Goal: Navigation & Orientation: Find specific page/section

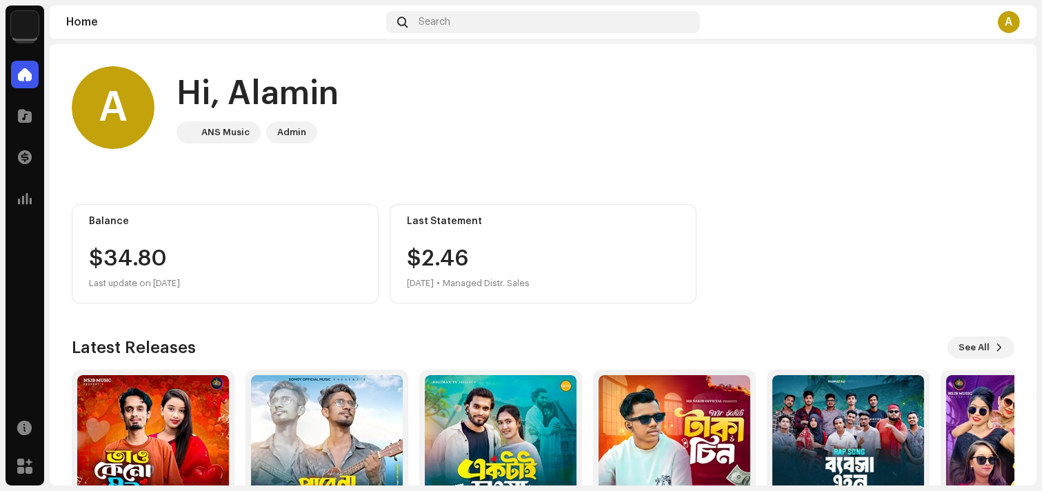
click at [23, 19] on img at bounding box center [25, 25] width 28 height 28
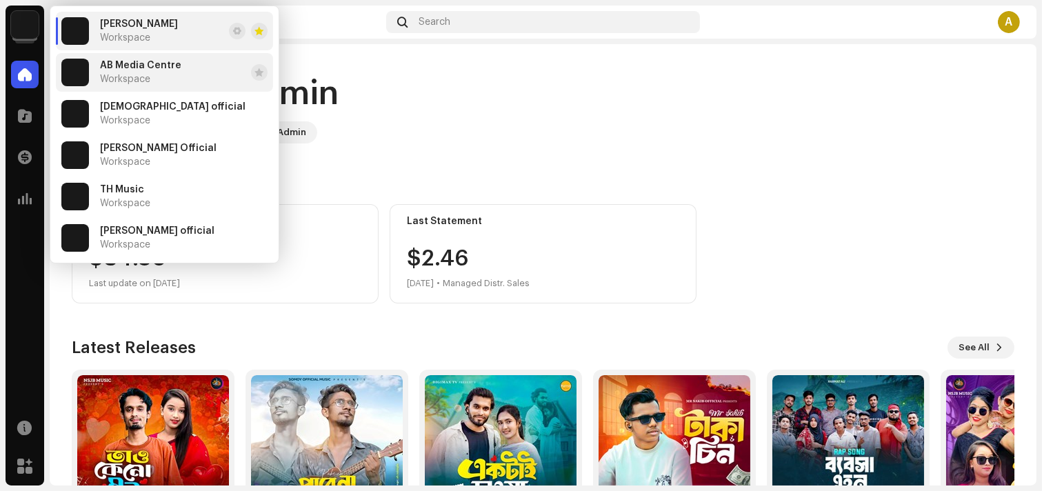
click at [142, 74] on span "Workspace" at bounding box center [125, 79] width 50 height 11
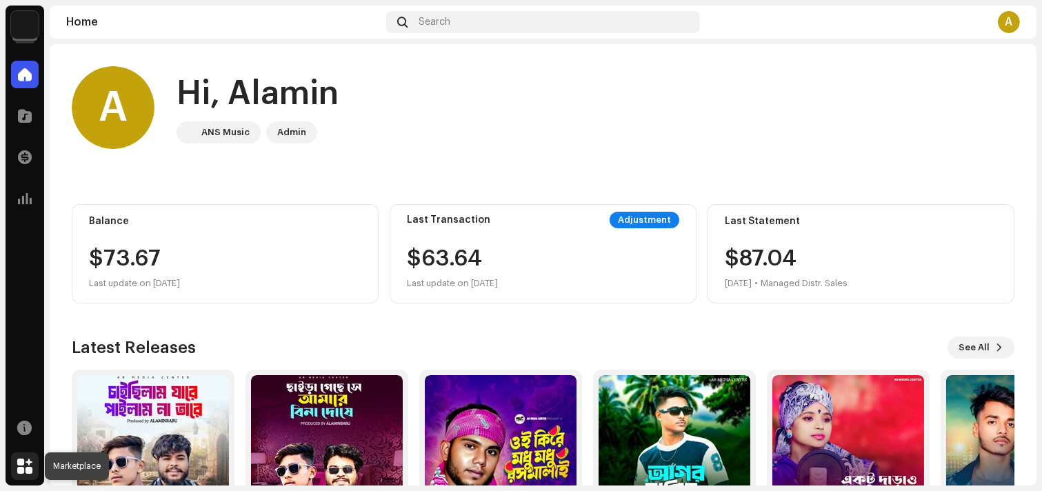
click at [21, 461] on span at bounding box center [24, 466] width 15 height 11
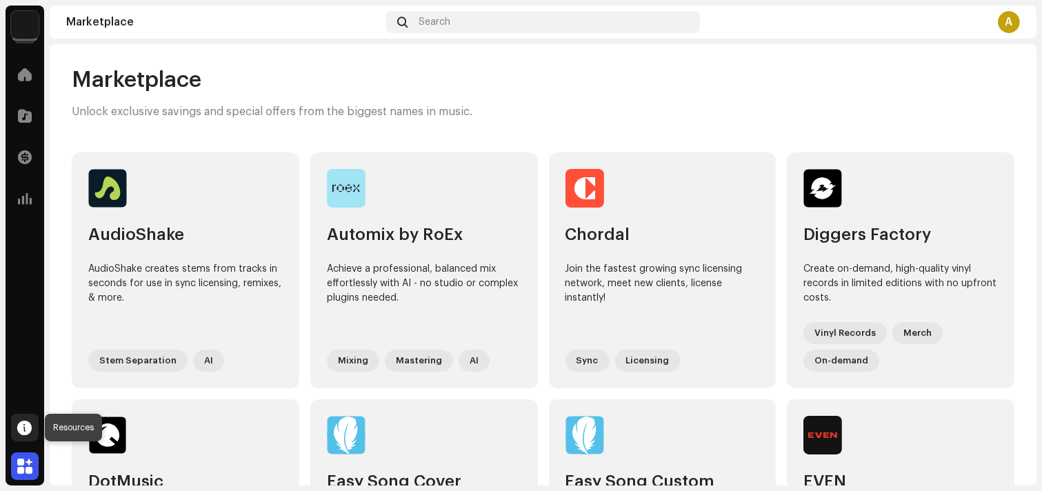
click at [24, 433] on span at bounding box center [25, 427] width 14 height 11
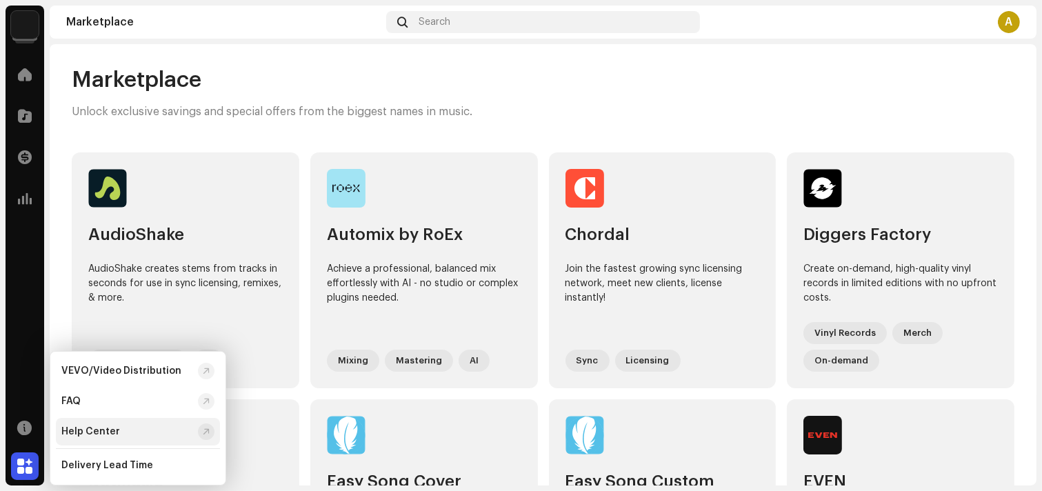
click at [76, 433] on div "Help Center" at bounding box center [90, 431] width 59 height 11
